Goal: Find specific page/section: Find specific page/section

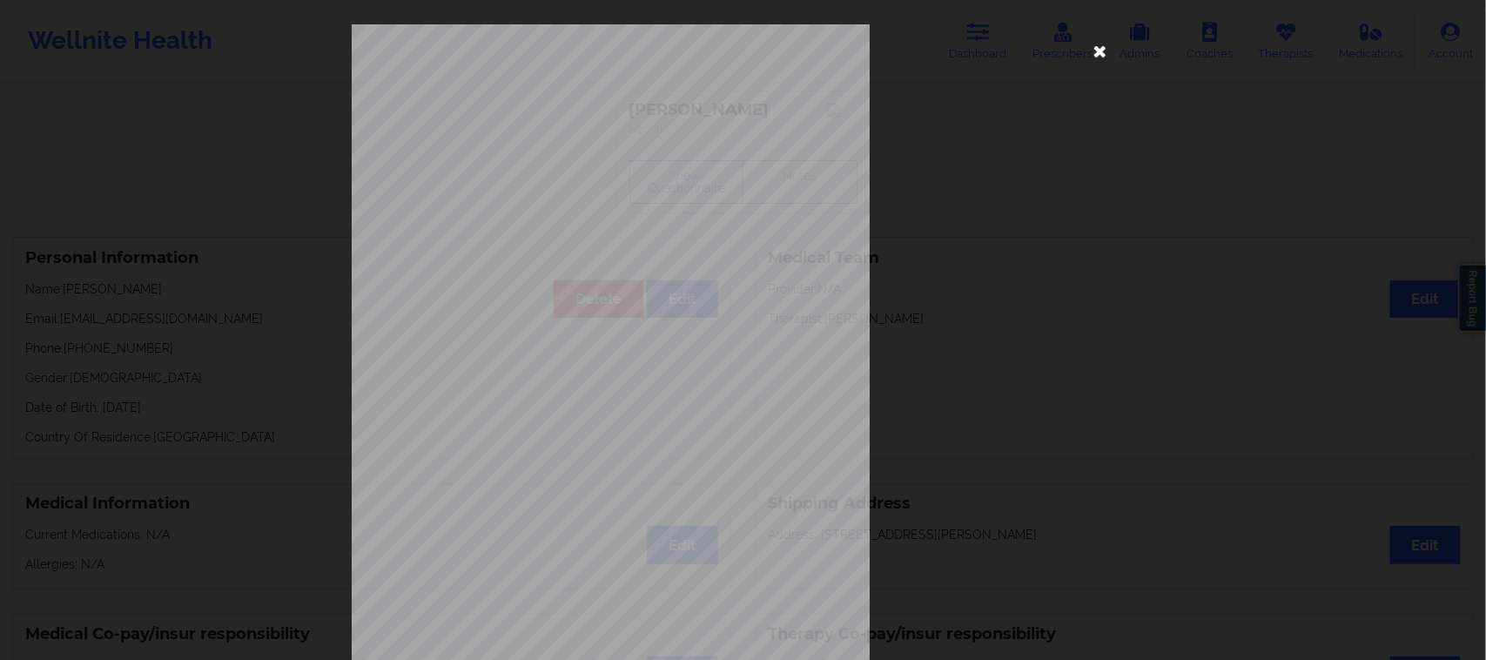
click at [1093, 53] on icon at bounding box center [1101, 51] width 28 height 28
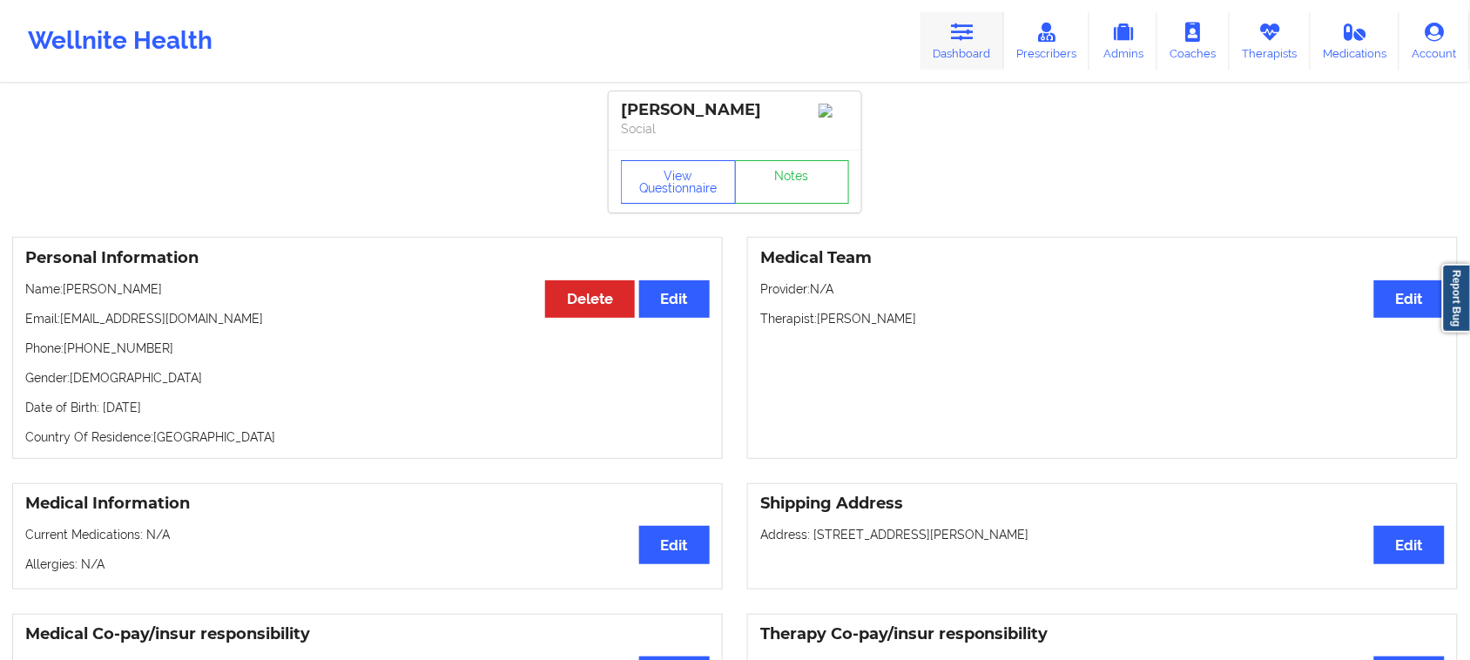
click at [947, 45] on link "Dashboard" at bounding box center [962, 40] width 84 height 57
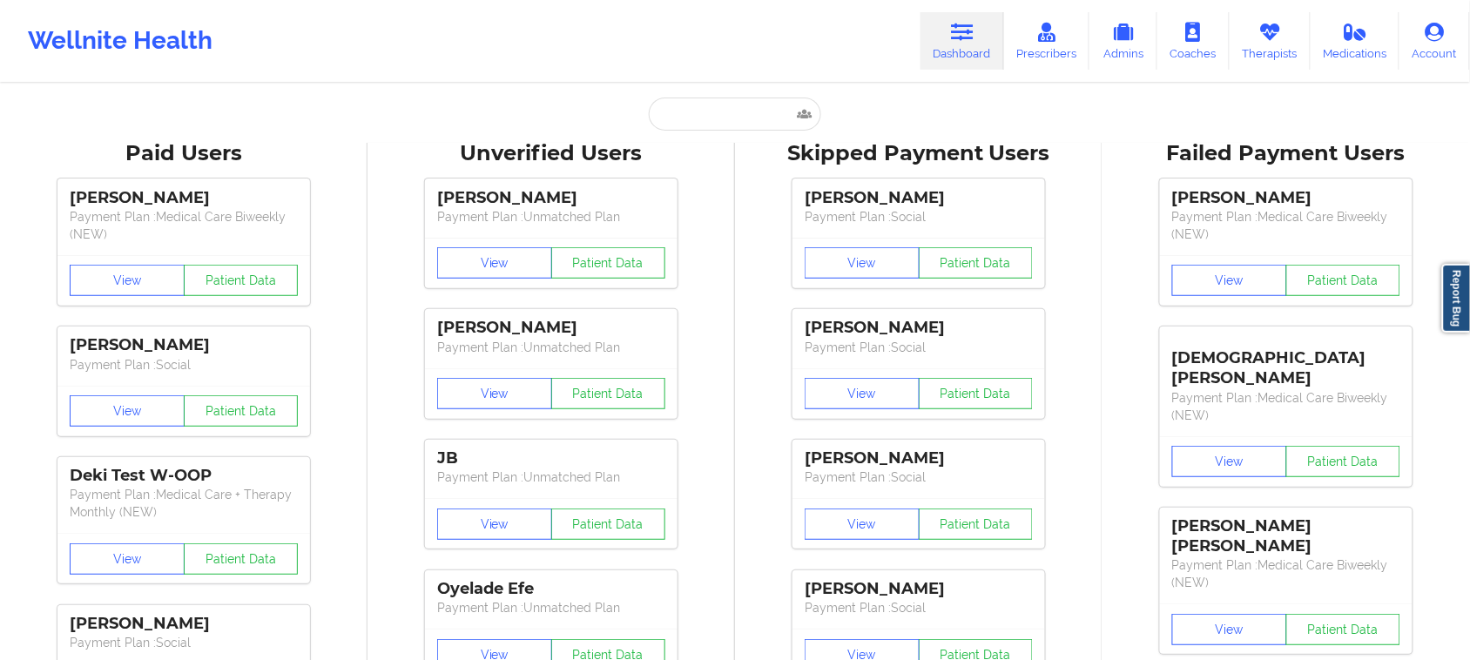
click at [710, 124] on input "text" at bounding box center [735, 114] width 172 height 33
paste input "[PERSON_NAME]"
type input "[PERSON_NAME]"
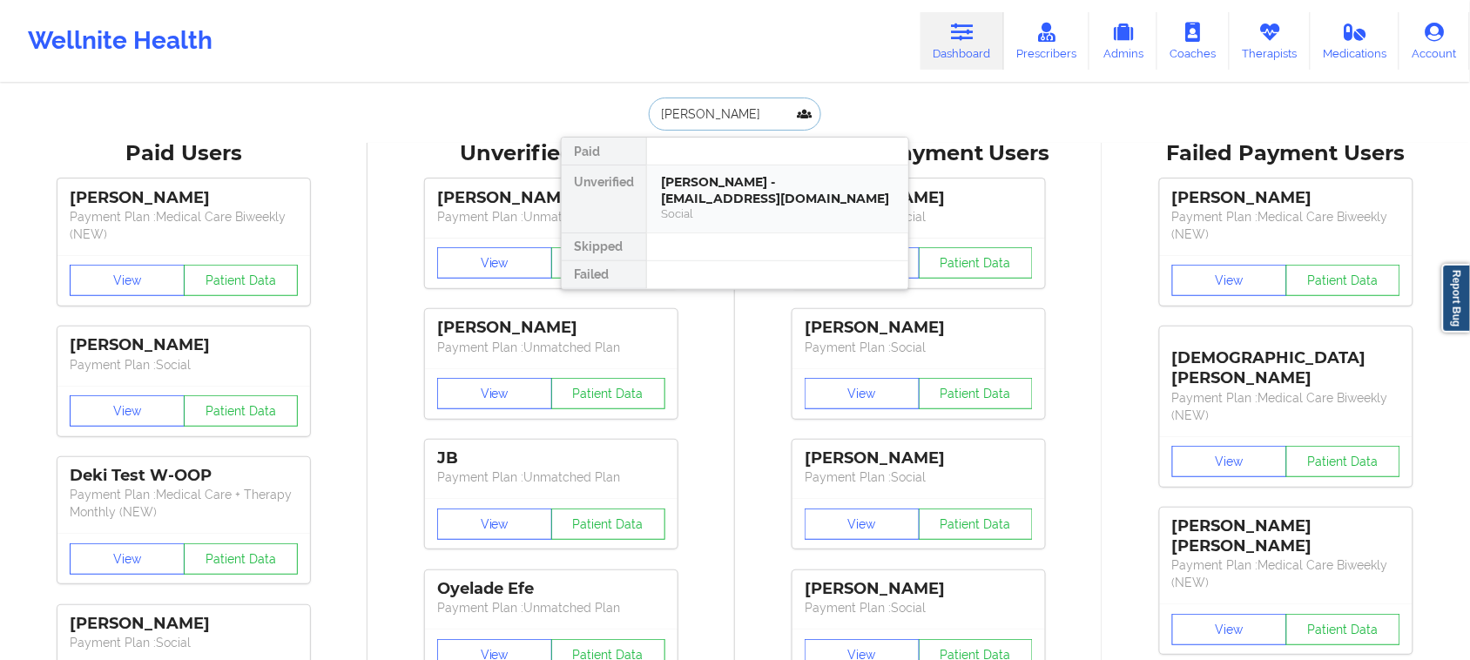
click at [732, 187] on div "[PERSON_NAME] - [EMAIL_ADDRESS][DOMAIN_NAME]" at bounding box center [777, 190] width 233 height 32
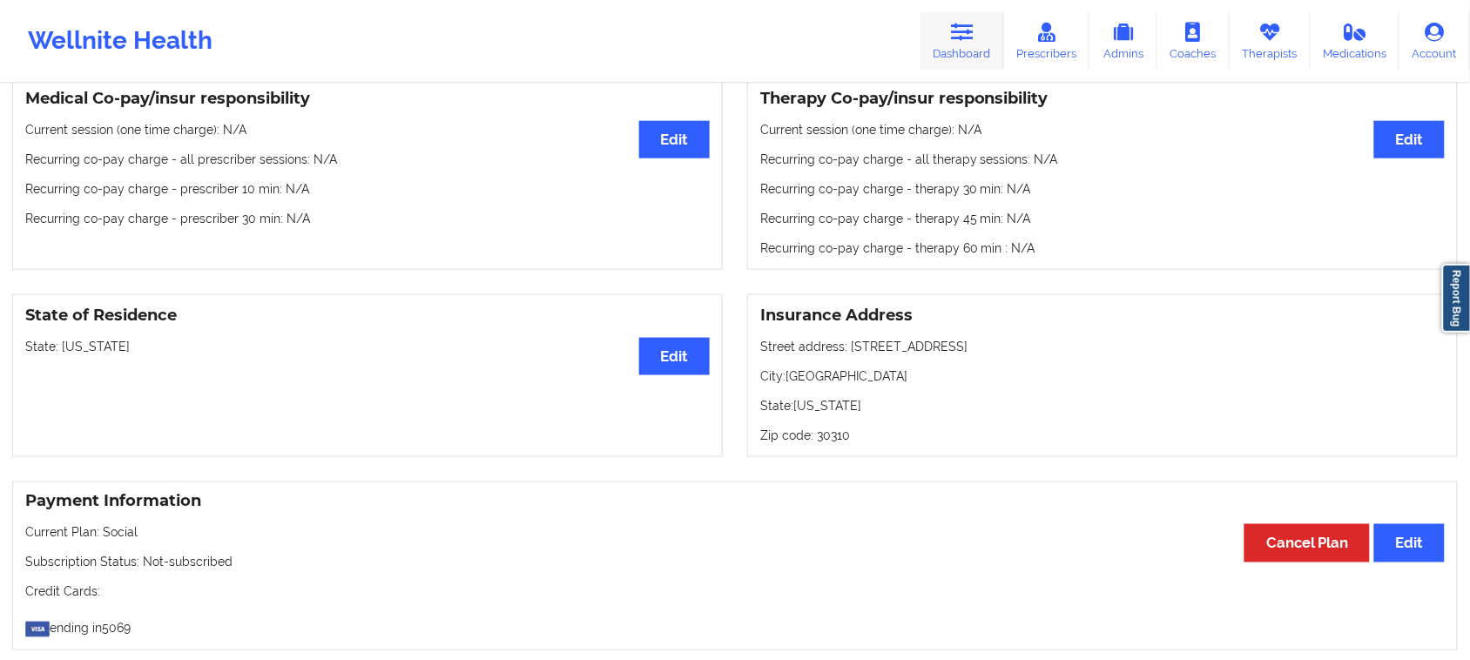
scroll to position [488, 0]
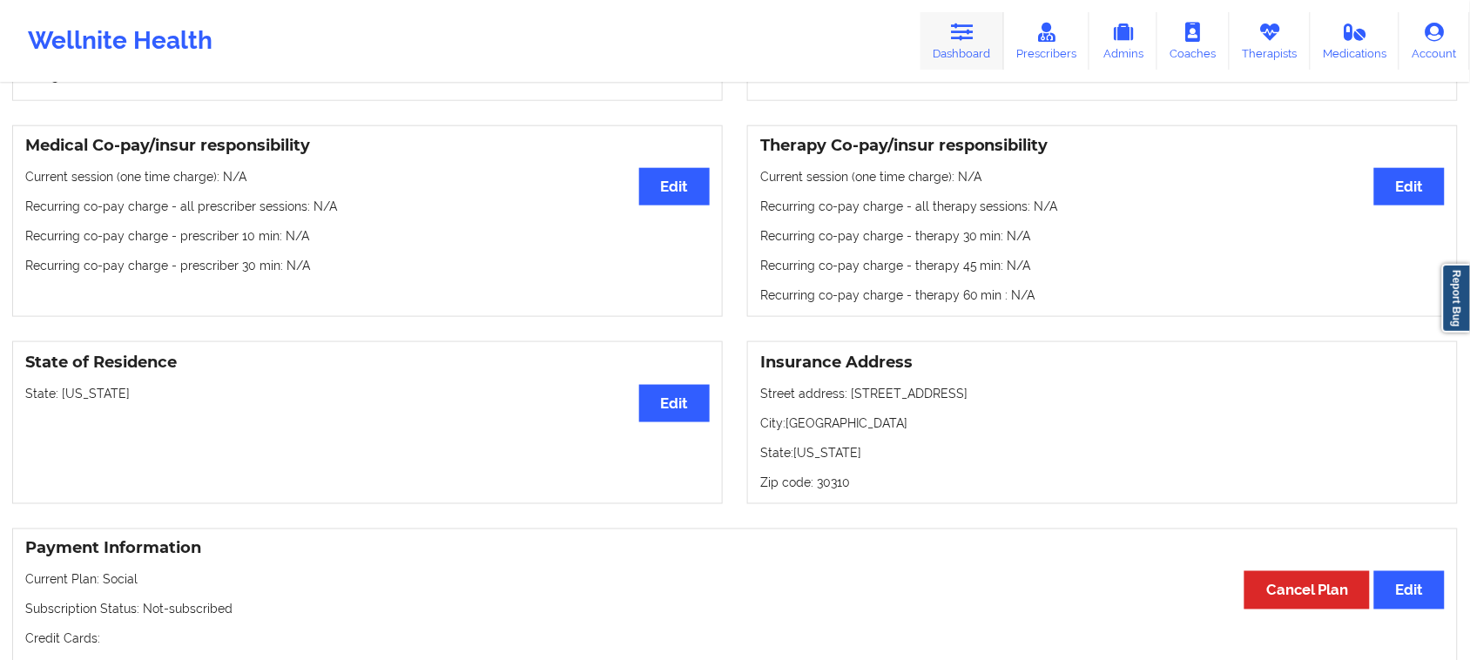
click at [968, 48] on link "Dashboard" at bounding box center [962, 40] width 84 height 57
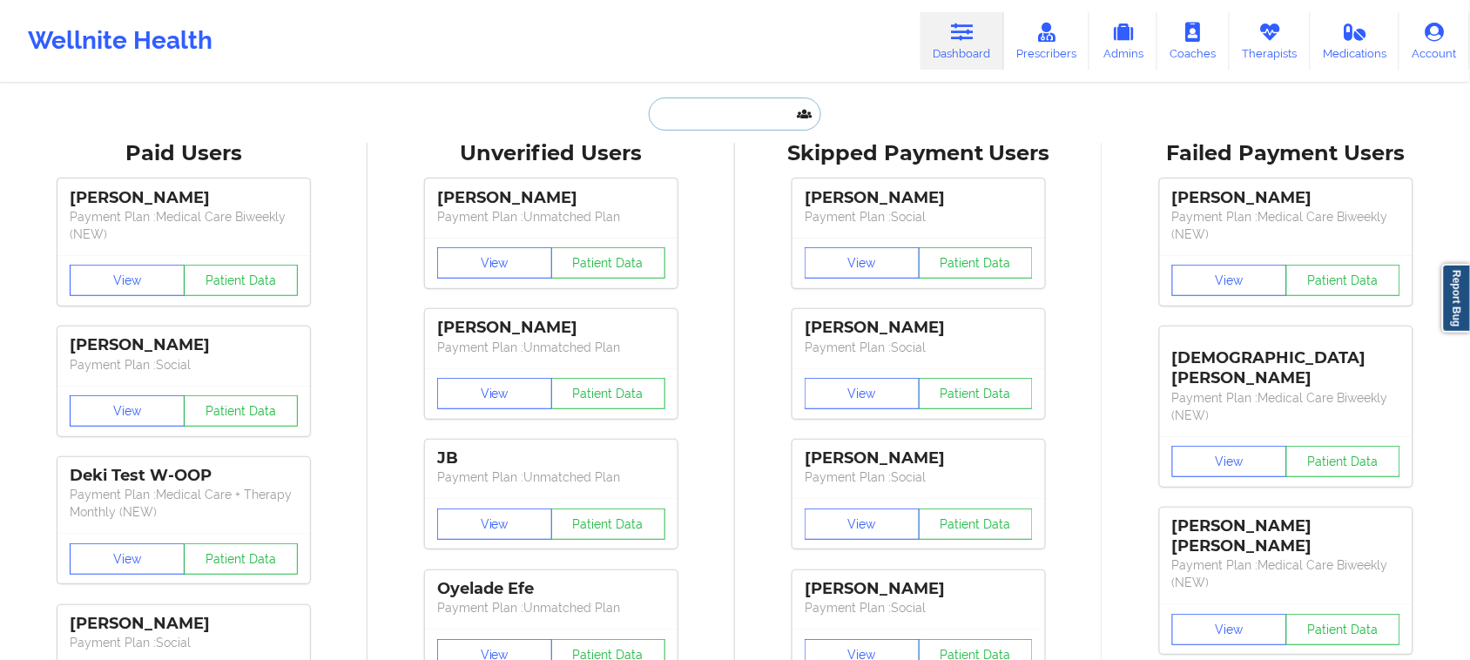
click at [683, 124] on input "text" at bounding box center [735, 114] width 172 height 33
paste input "[PERSON_NAME]"
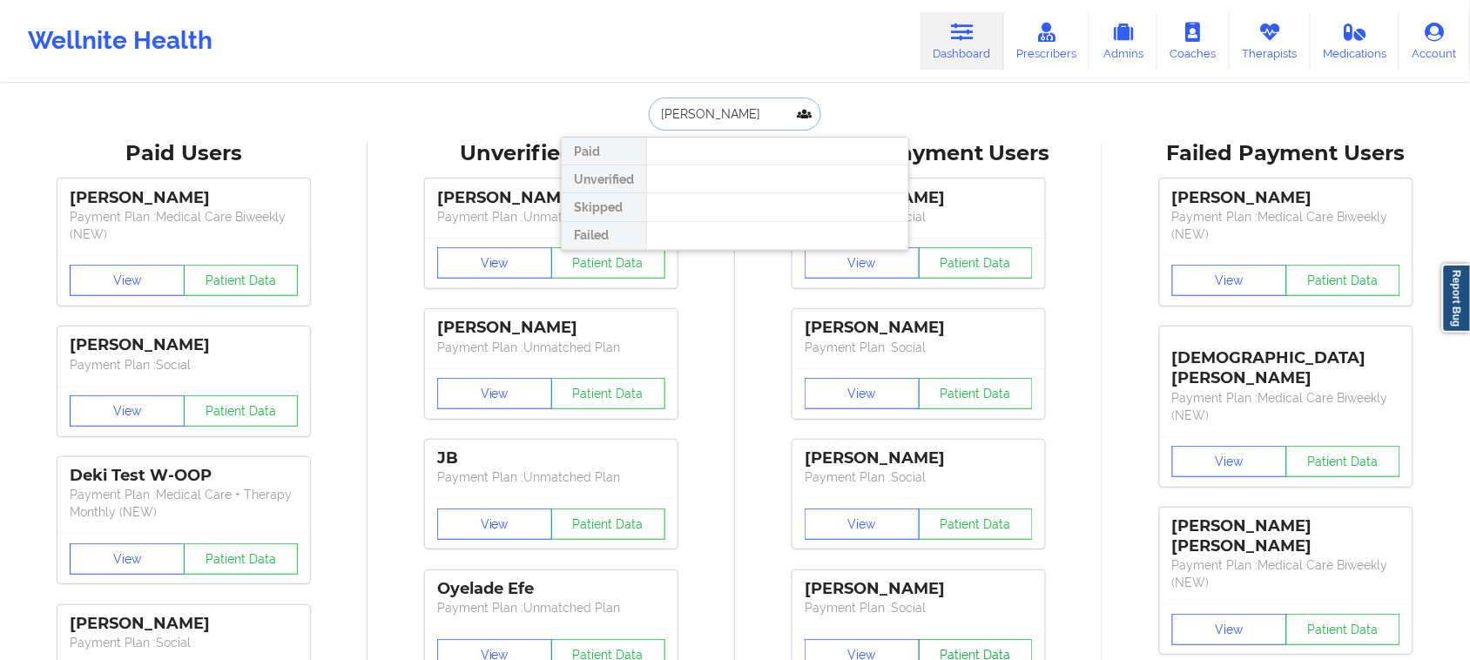
type input "[PERSON_NAME]"
drag, startPoint x: 788, startPoint y: 113, endPoint x: 536, endPoint y: 105, distance: 251.7
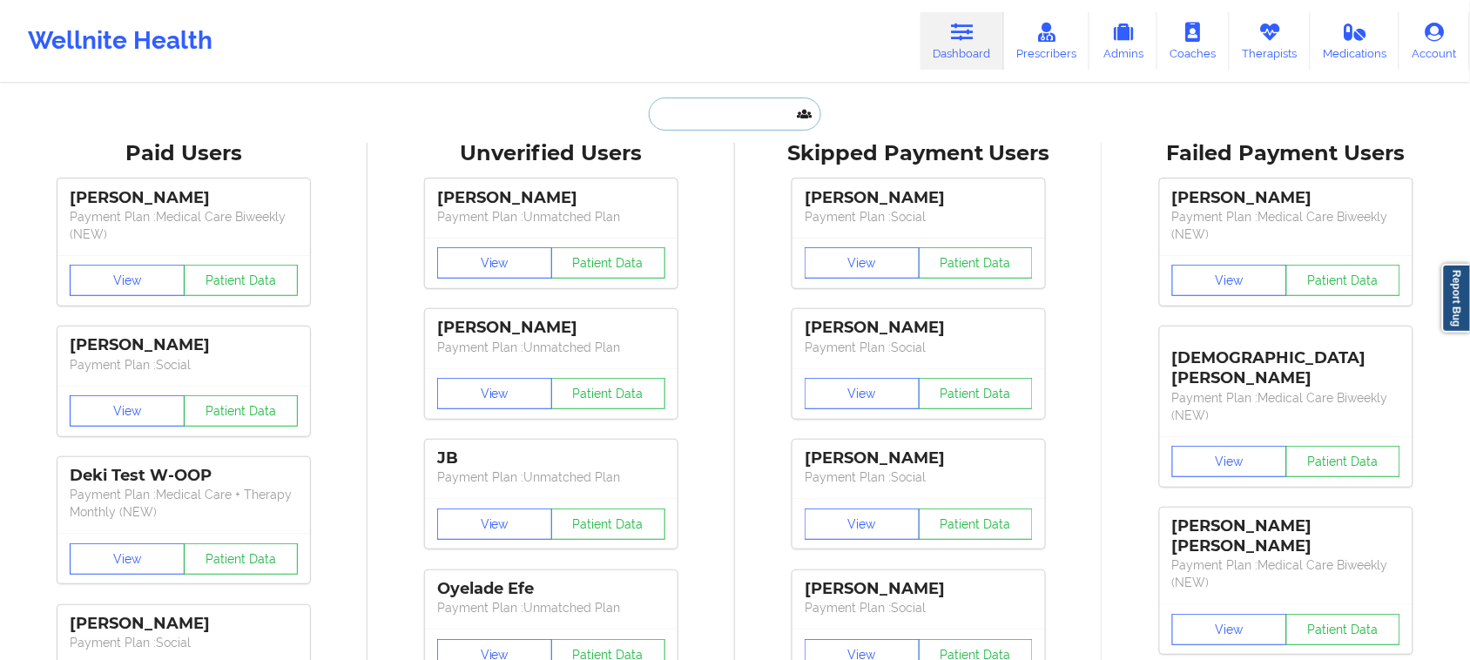
paste input "2. [PERSON_NAME]"
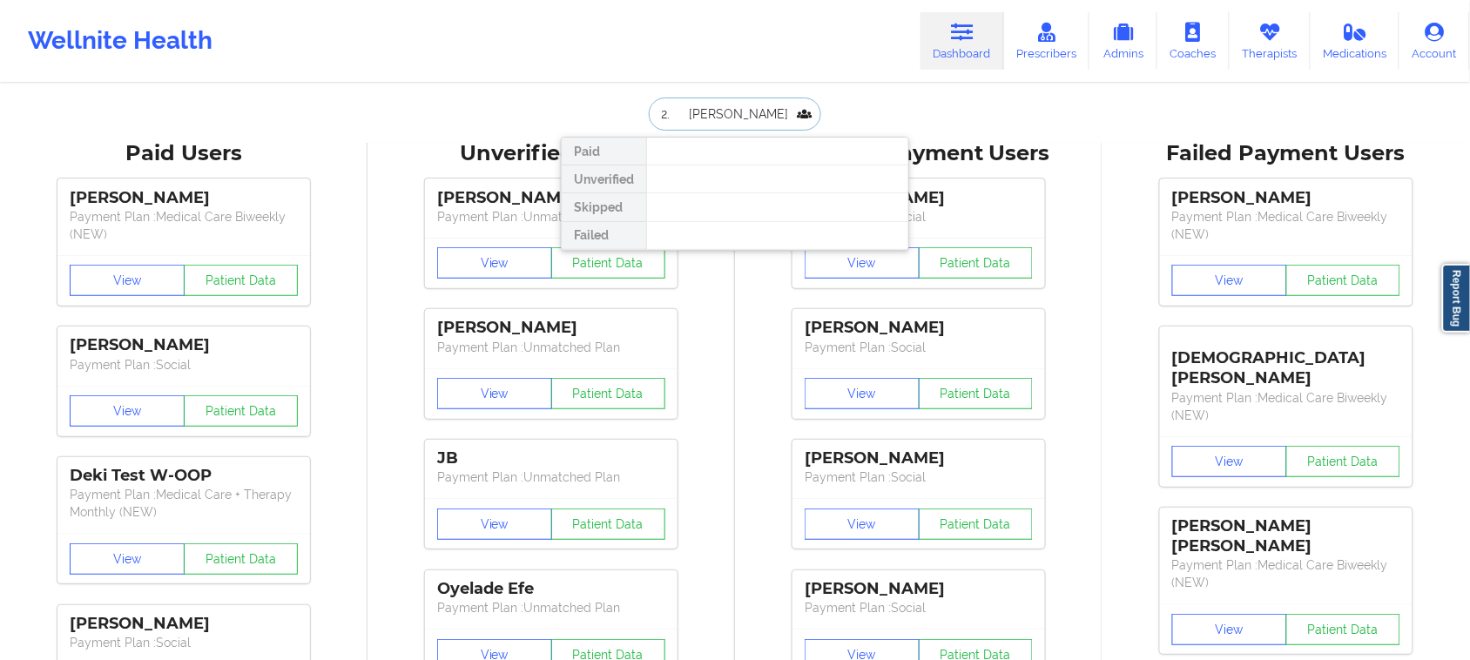
click at [681, 111] on input "2. [PERSON_NAME]" at bounding box center [735, 114] width 172 height 33
type input "[PERSON_NAME]"
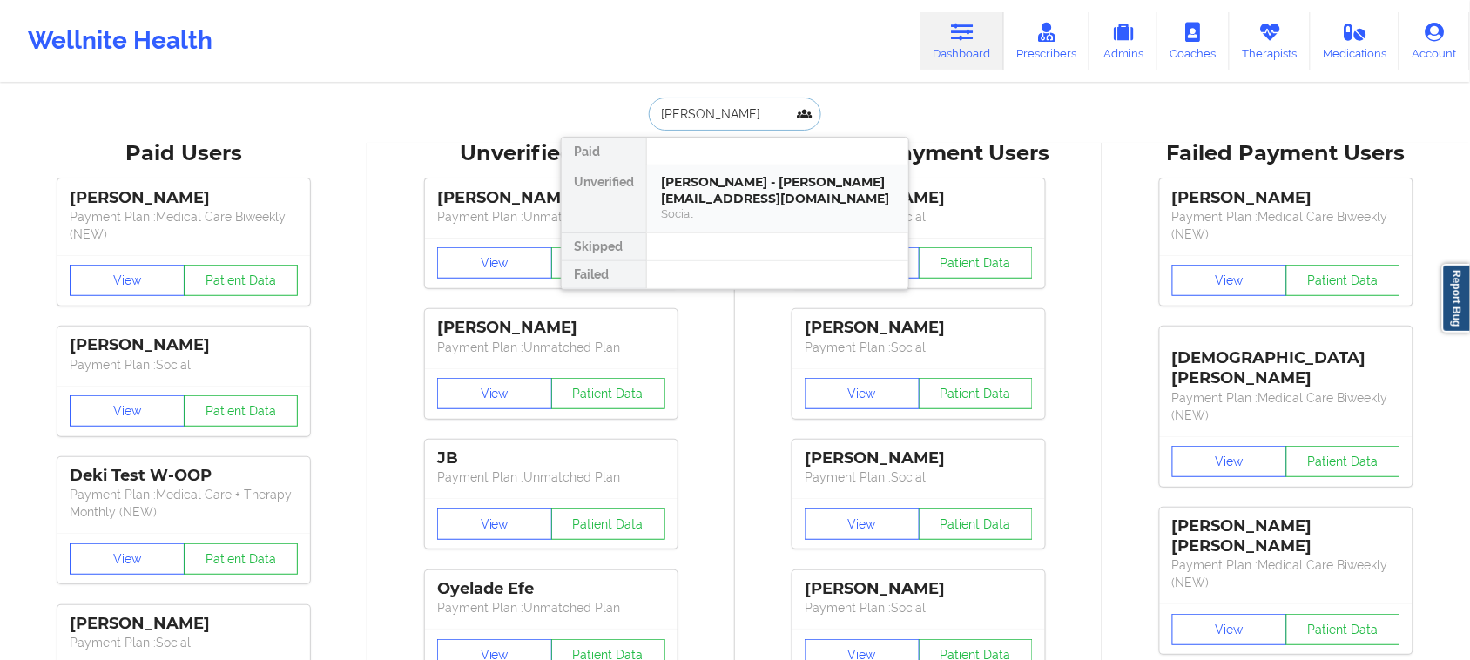
click at [779, 207] on div "Social" at bounding box center [777, 213] width 233 height 15
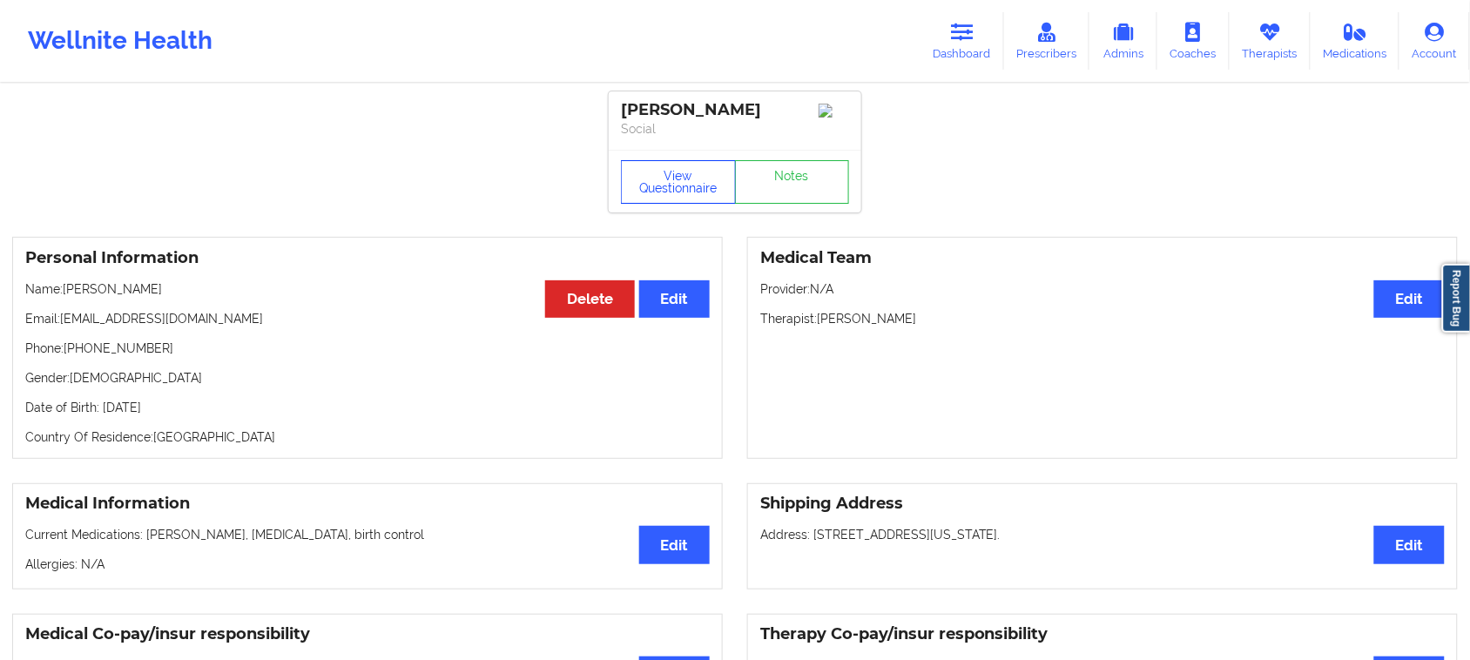
click at [694, 197] on button "View Questionnaire" at bounding box center [678, 182] width 115 height 44
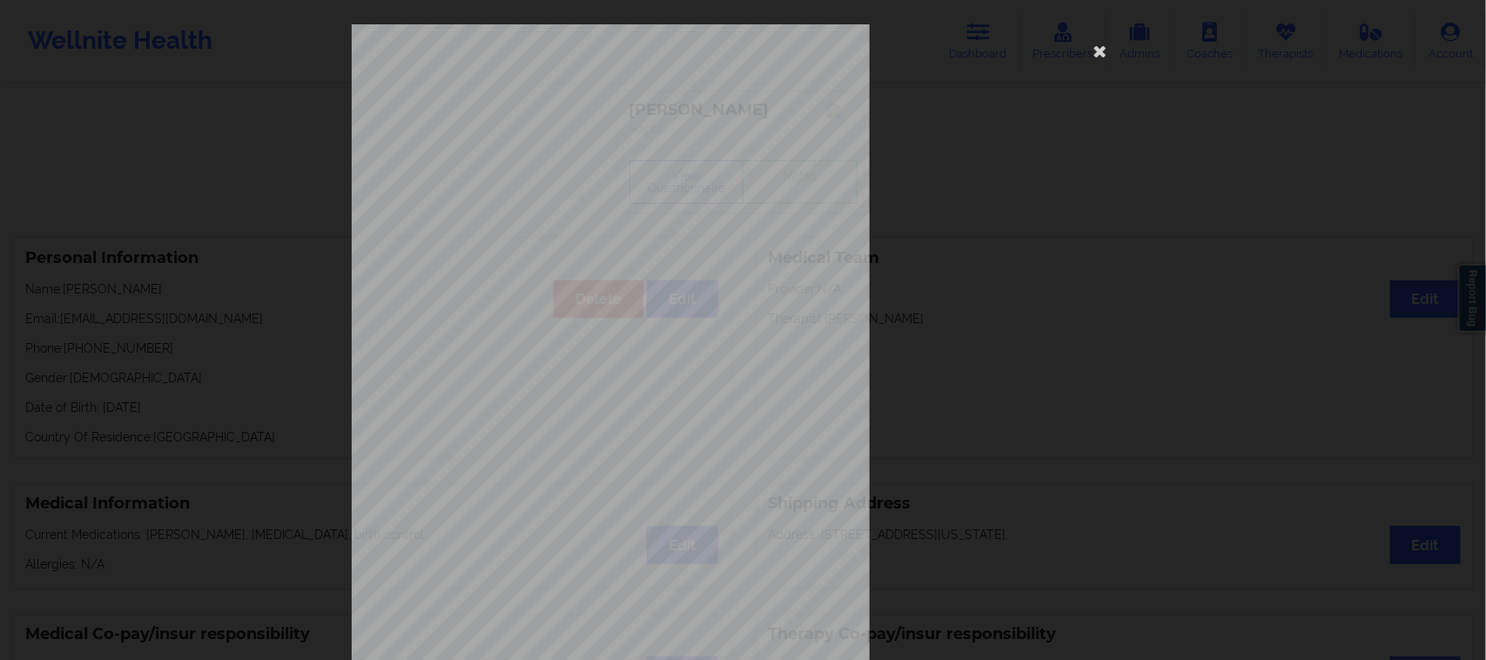
scroll to position [170, 0]
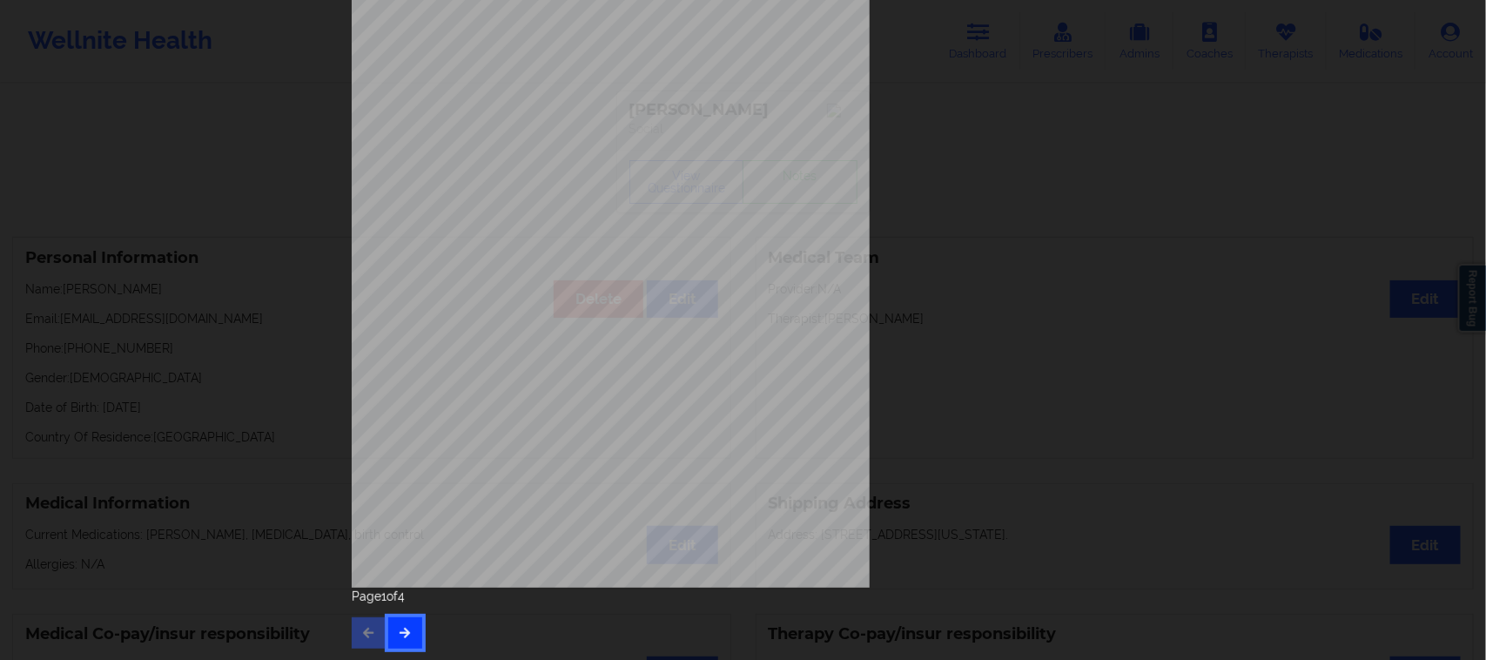
click at [405, 621] on button "button" at bounding box center [405, 632] width 34 height 31
click at [401, 627] on icon "button" at bounding box center [405, 632] width 15 height 10
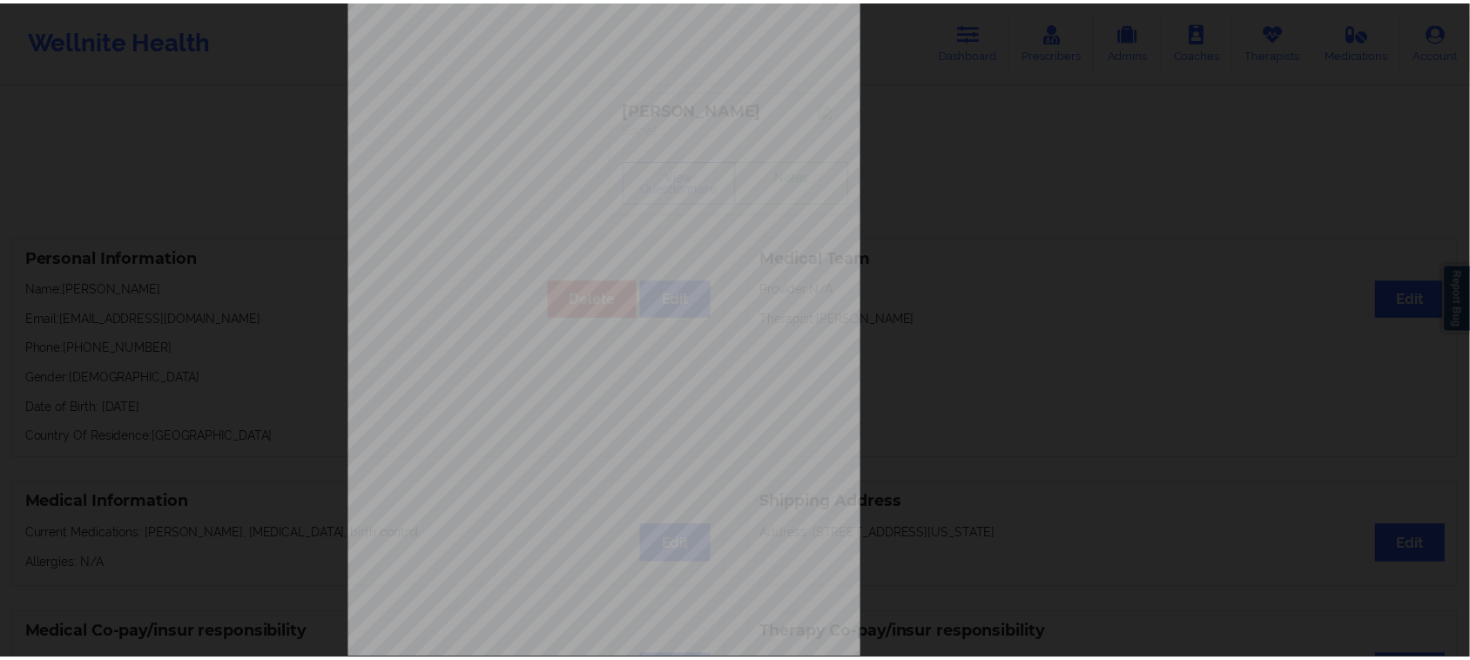
scroll to position [0, 0]
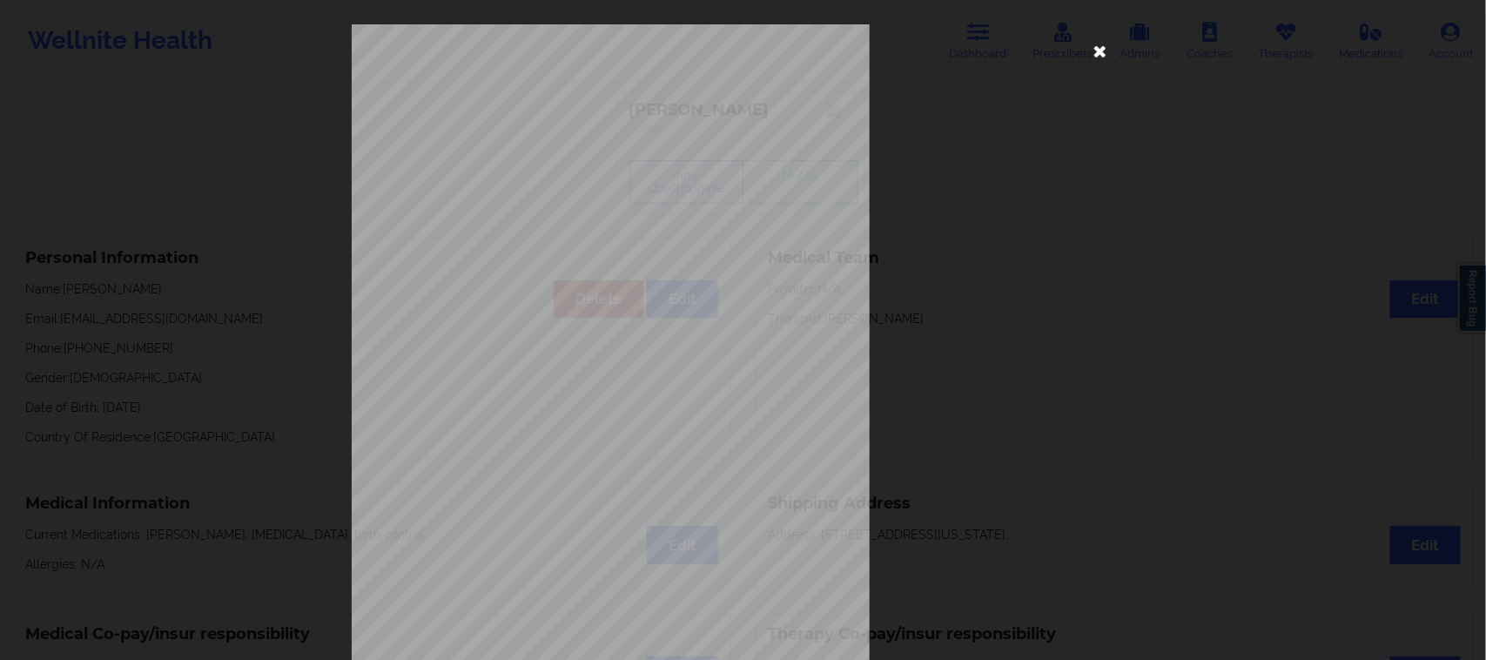
click at [1097, 53] on icon at bounding box center [1101, 51] width 28 height 28
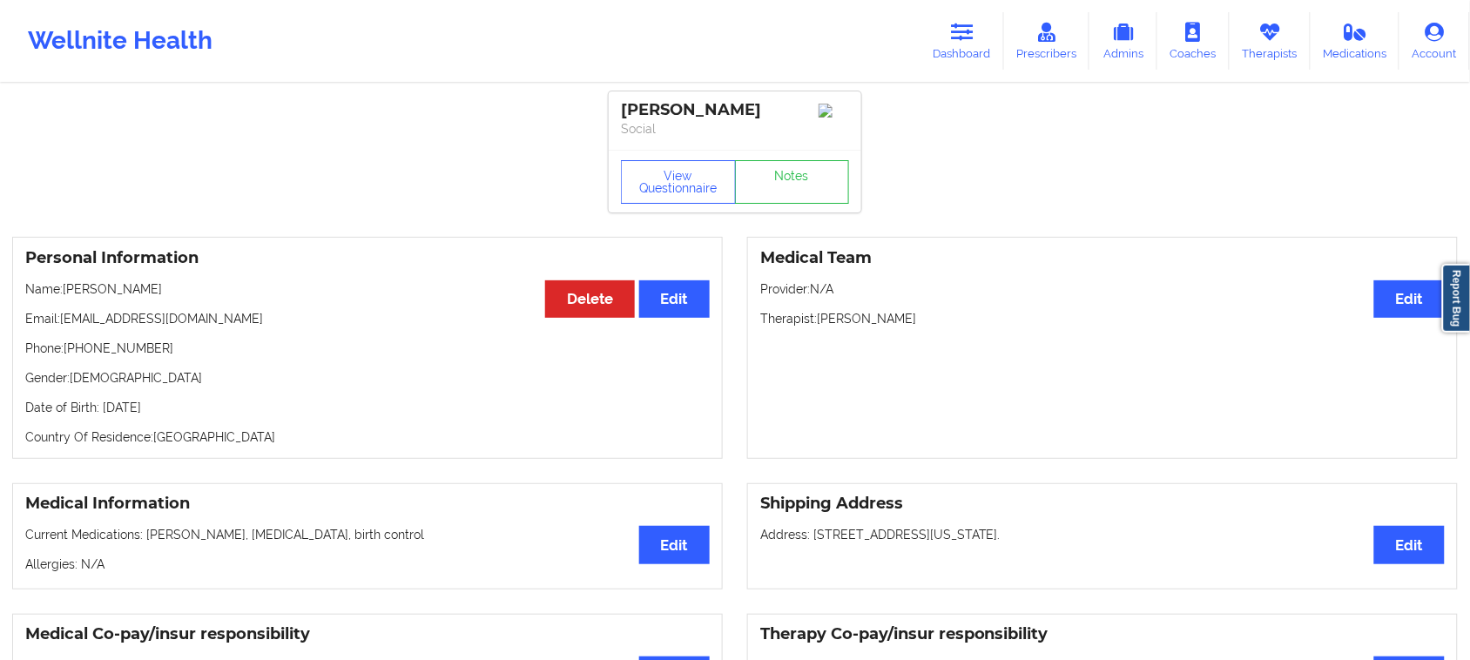
drag, startPoint x: 161, startPoint y: 297, endPoint x: 67, endPoint y: 296, distance: 94.0
click at [67, 296] on p "Name: [PERSON_NAME]" at bounding box center [367, 288] width 684 height 17
copy p "[PERSON_NAME]"
